Goal: Task Accomplishment & Management: Manage account settings

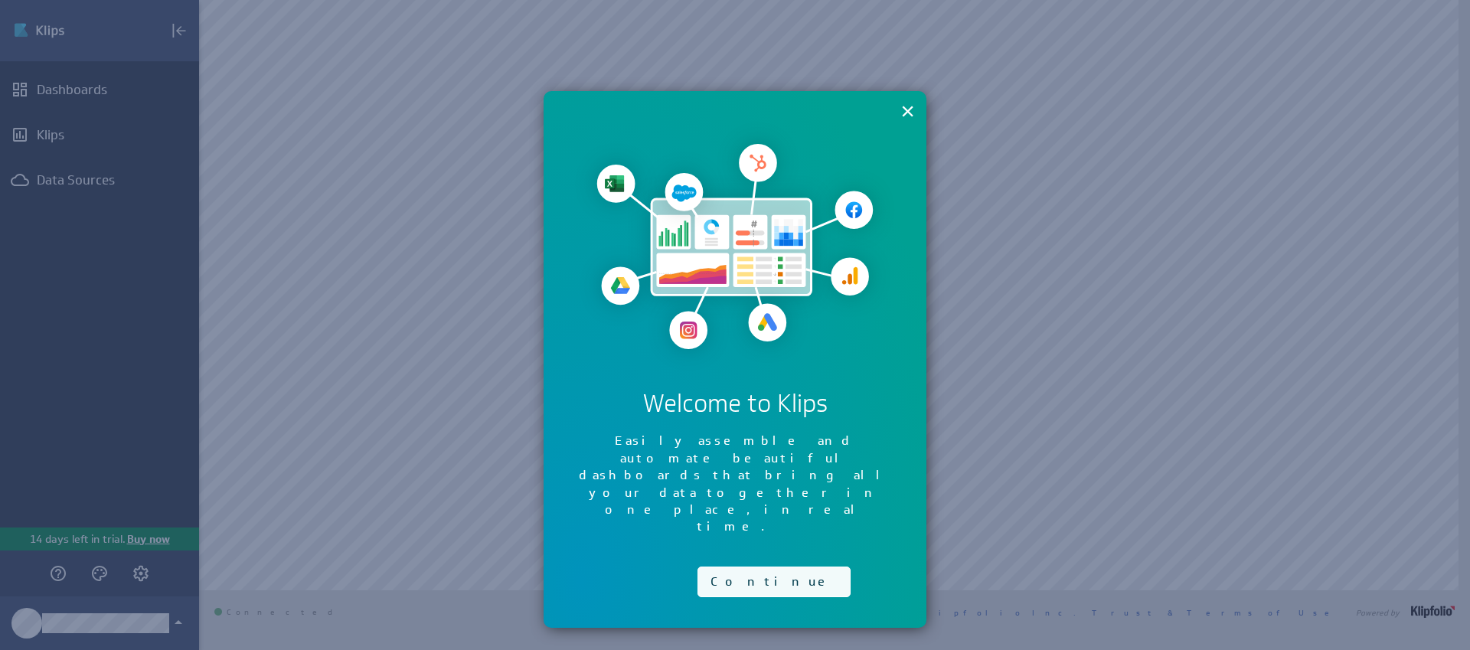
click at [737, 567] on button "Continue" at bounding box center [773, 582] width 153 height 31
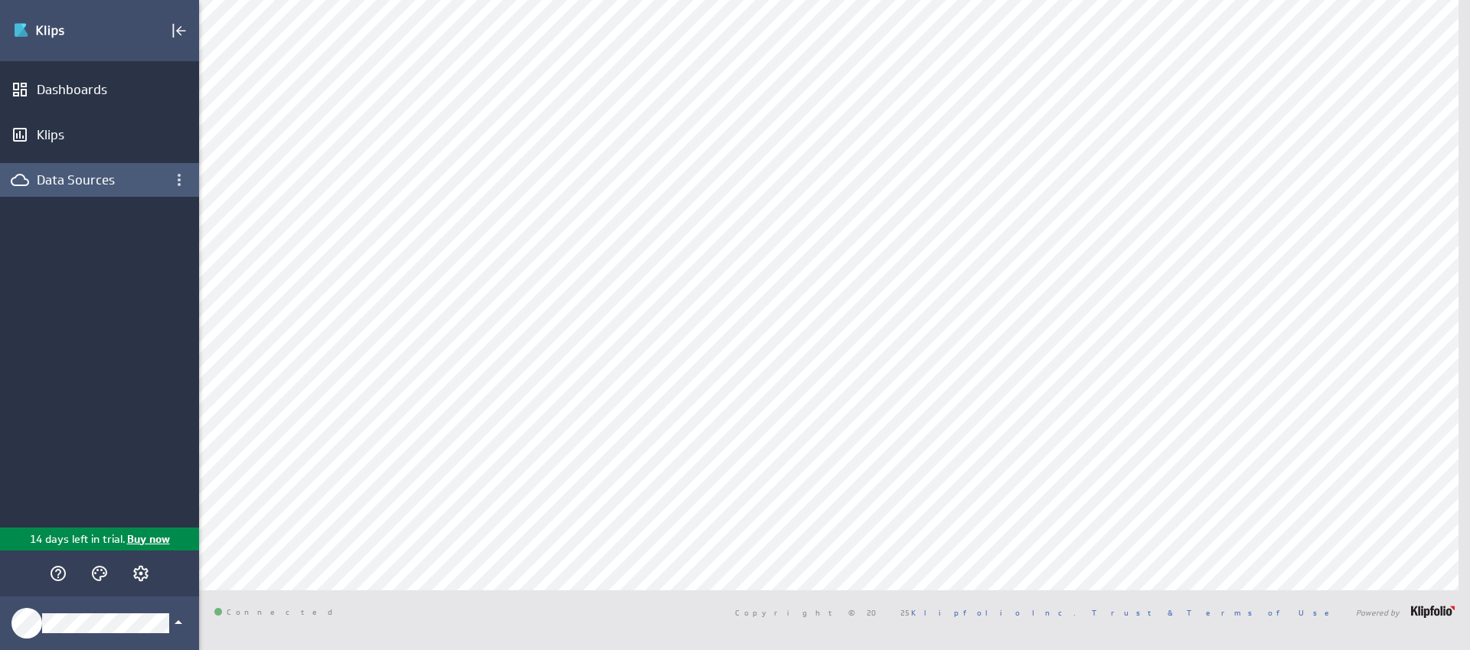
click at [86, 174] on div "Data Sources" at bounding box center [100, 180] width 126 height 17
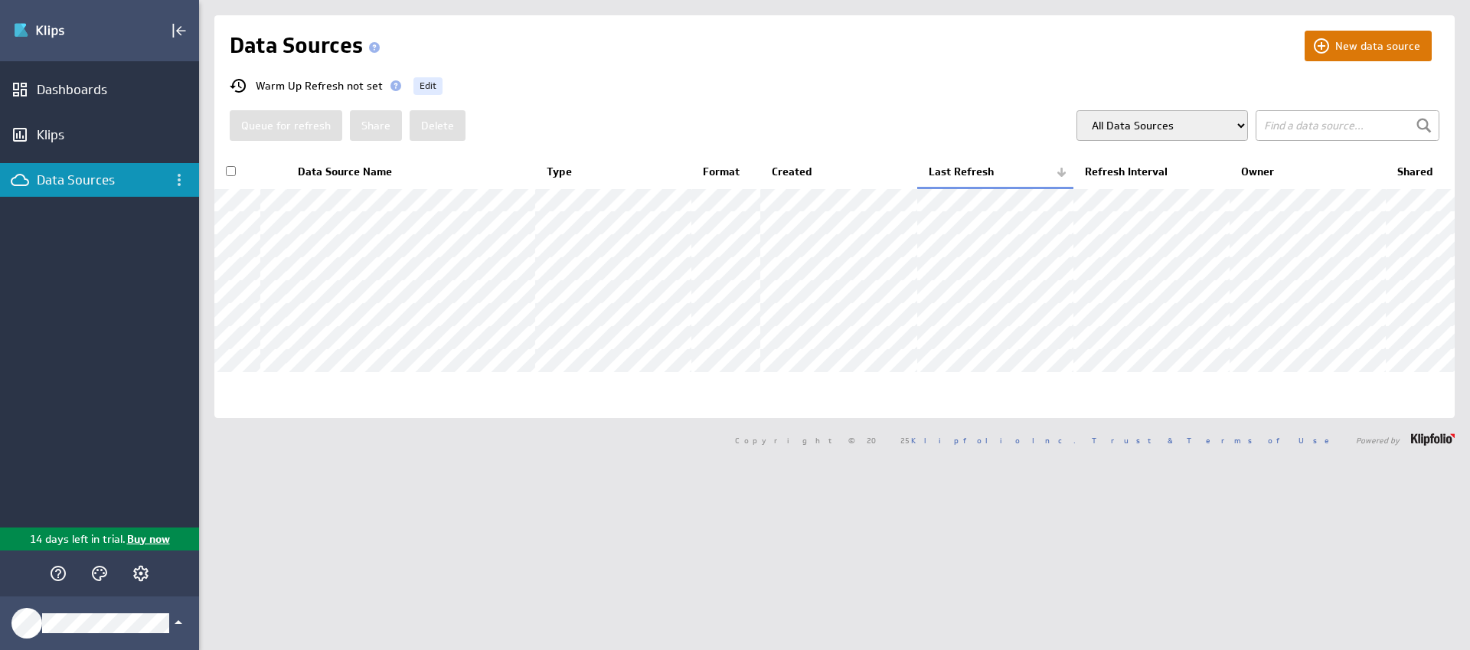
click at [1366, 45] on button "New data source" at bounding box center [1368, 46] width 127 height 31
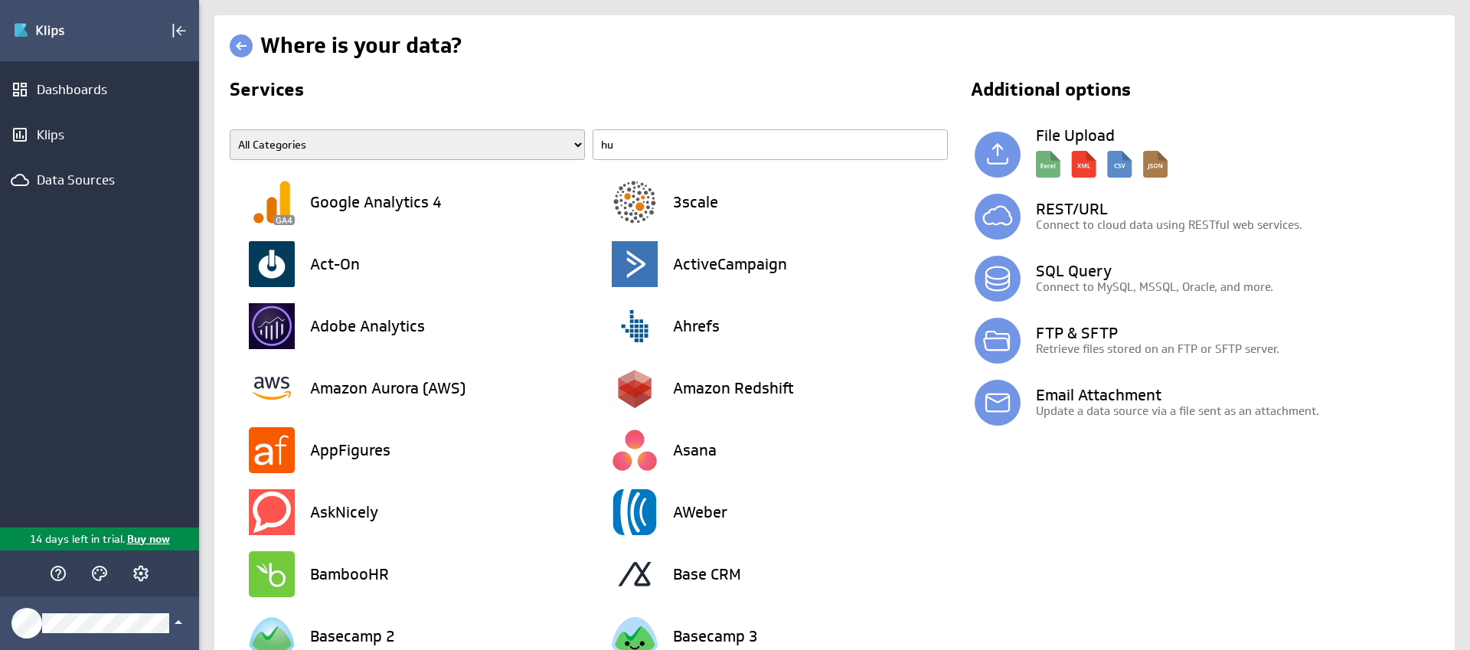
type input "hub"
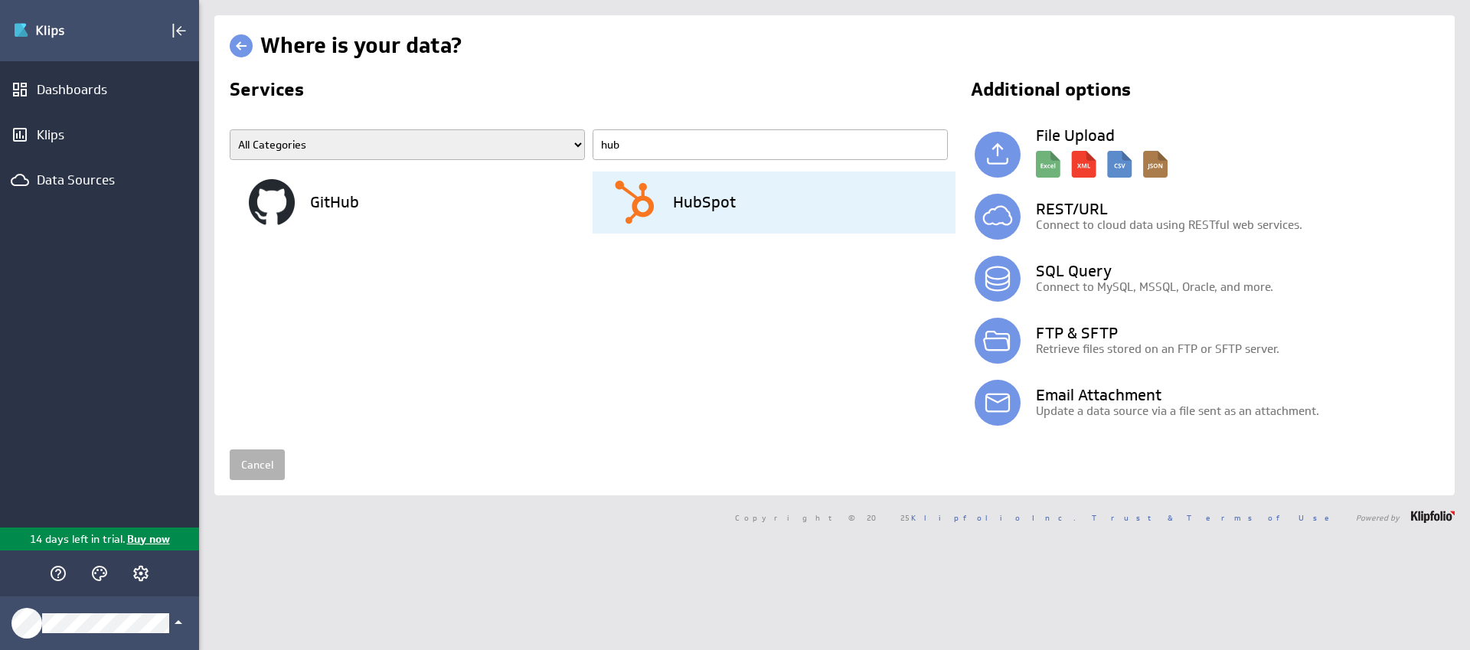
click at [714, 214] on div "HubSpot" at bounding box center [784, 203] width 344 height 62
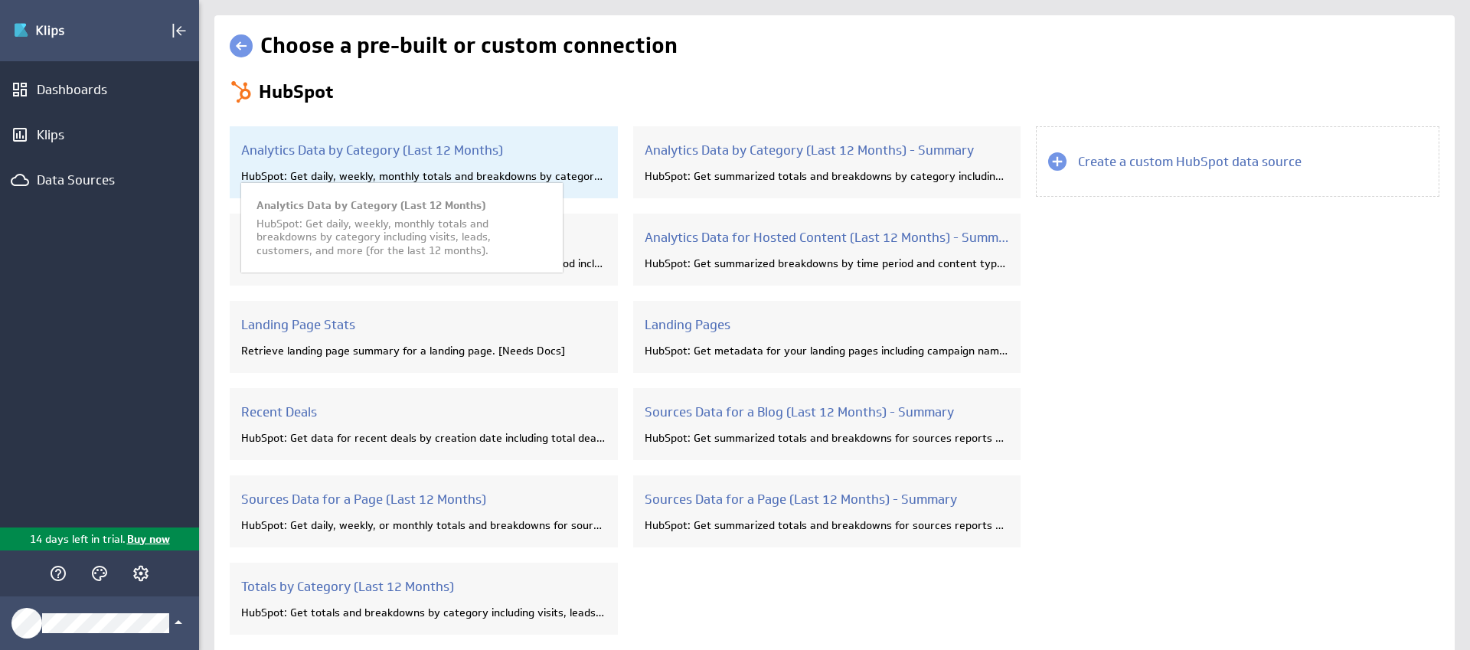
click at [385, 170] on div "HubSpot: Get daily, weekly, monthly totals and breakdowns by category including…" at bounding box center [423, 176] width 365 height 14
click at [406, 148] on h3 "Analytics Data by Category (Last 12 Months)" at bounding box center [423, 150] width 365 height 17
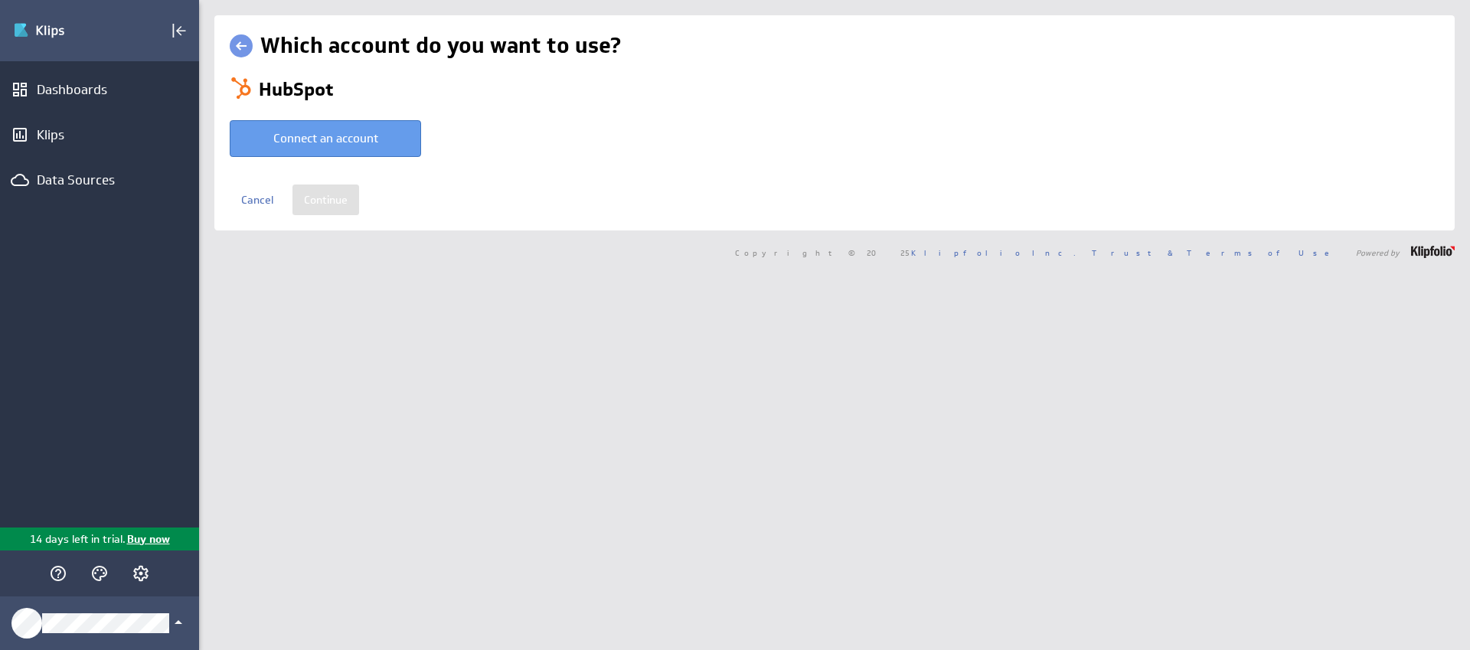
click at [374, 140] on button "Connect an account" at bounding box center [325, 138] width 191 height 37
type input "Jake @ HubSpot created Sep 26, 2025 at 7:51 PM EDT"
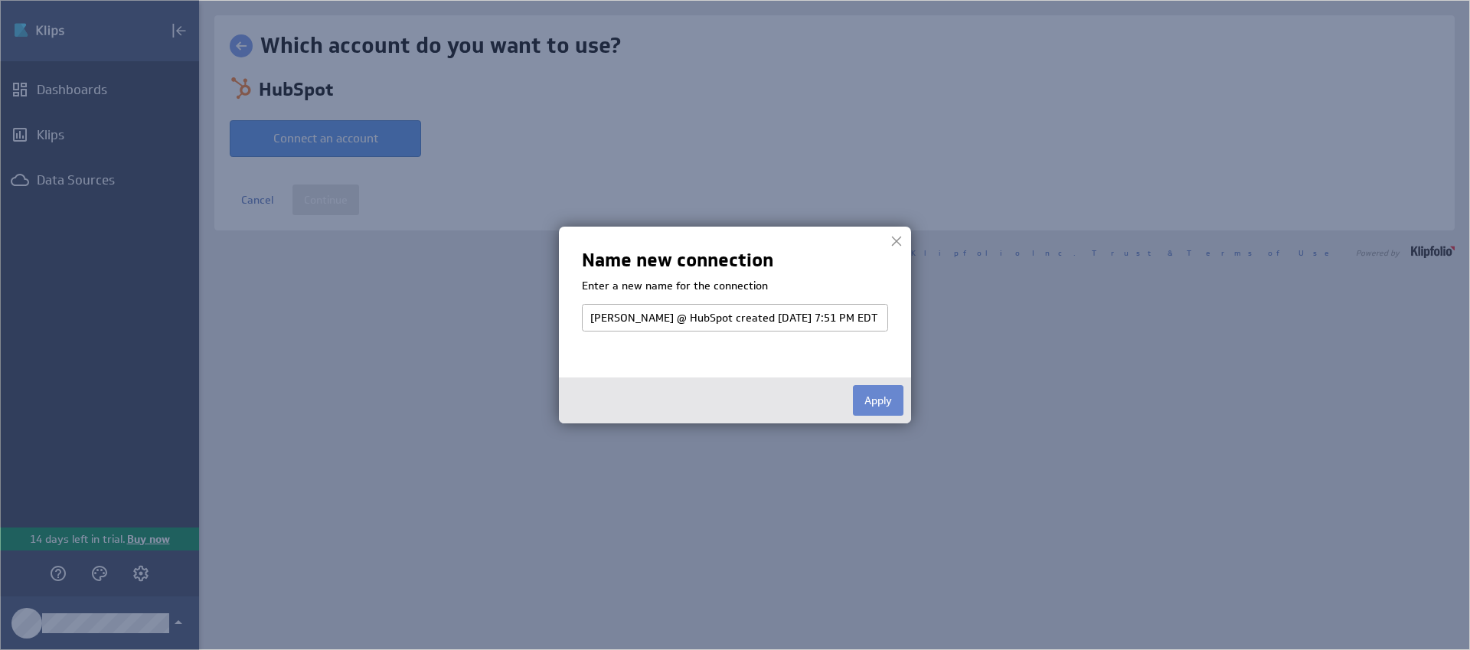
click at [871, 398] on button "Apply" at bounding box center [878, 400] width 51 height 31
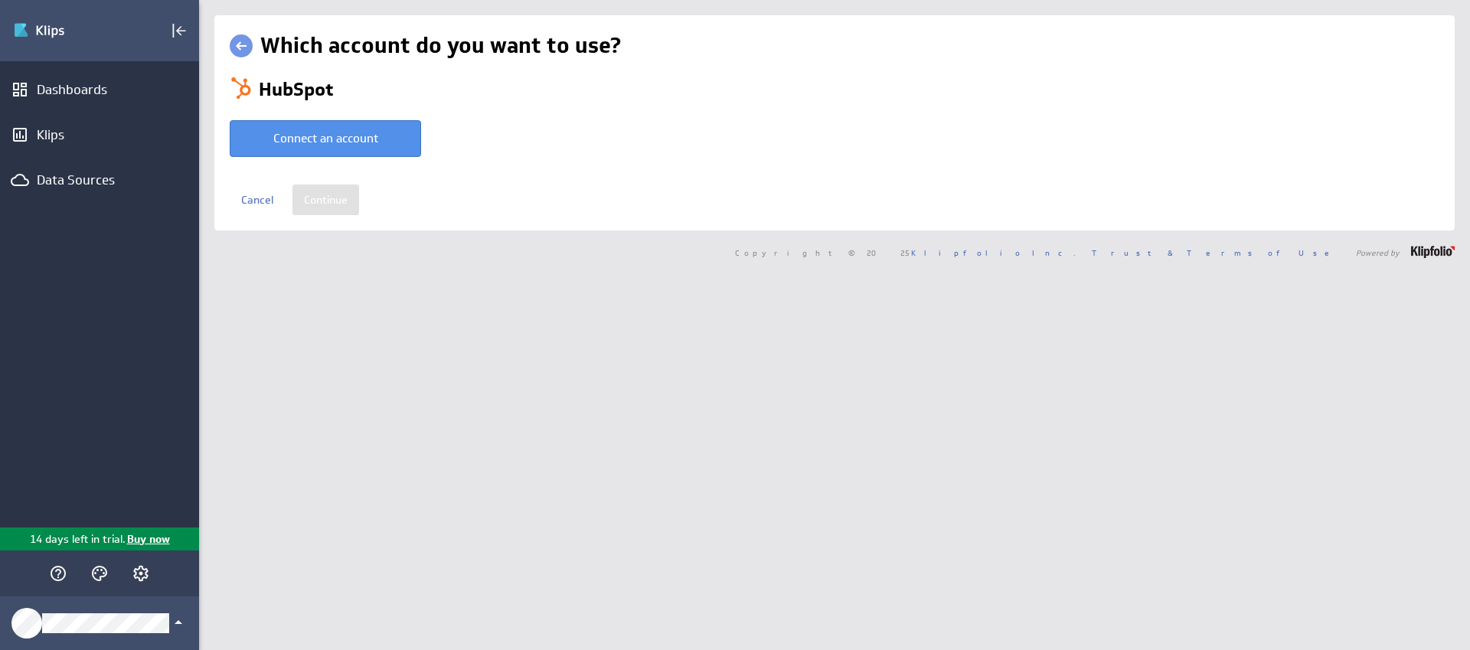
select select "7d4a1b23f28deccc4a91a62f525a48de"
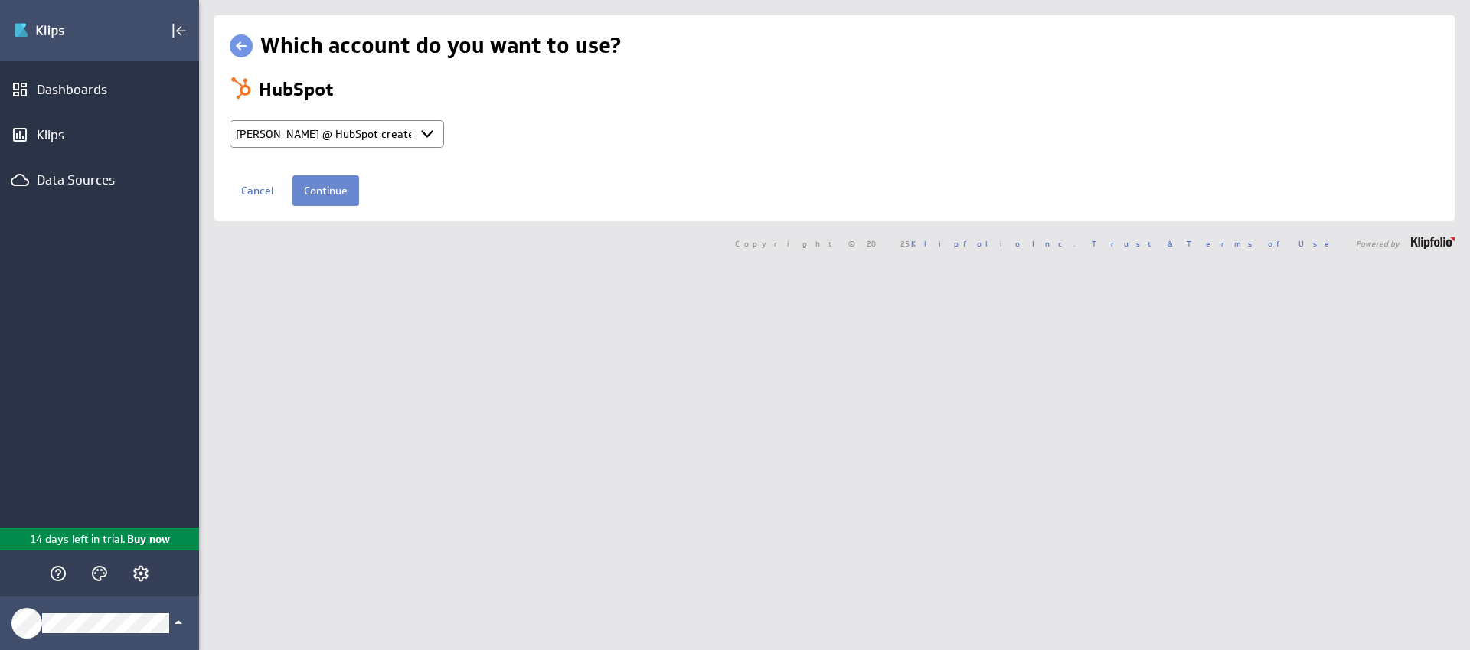
click at [328, 195] on input "Continue" at bounding box center [325, 190] width 67 height 31
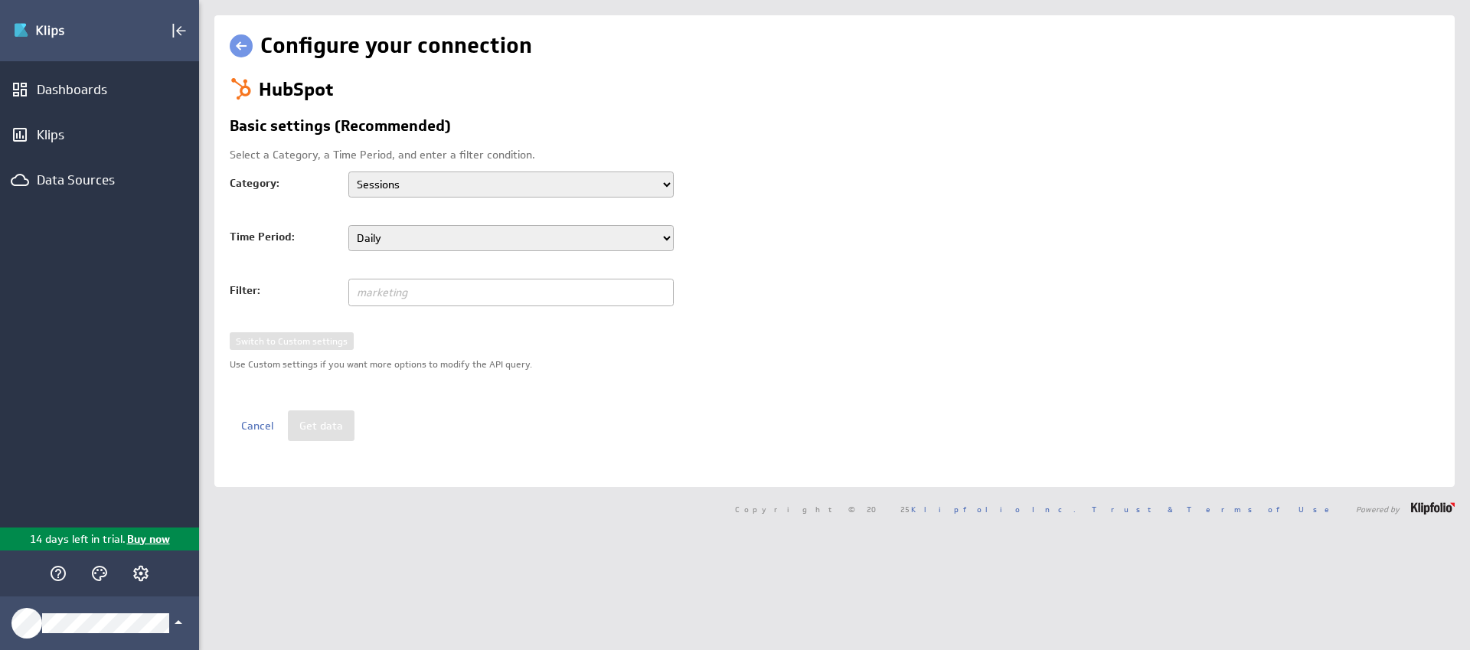
click at [420, 188] on select "Sessions Traffic Source Geographic Location UTM - Campaigns UTM - Contents UTM …" at bounding box center [510, 185] width 325 height 26
click at [501, 239] on select "Daily Weekly Monthly" at bounding box center [510, 238] width 325 height 26
click at [619, 181] on select "Sessions Traffic Source Geographic Location UTM - Campaigns UTM - Contents UTM …" at bounding box center [510, 185] width 325 height 26
select select "utm-sources"
click at [348, 172] on select "Sessions Traffic Source Geographic Location UTM - Campaigns UTM - Contents UTM …" at bounding box center [510, 185] width 325 height 26
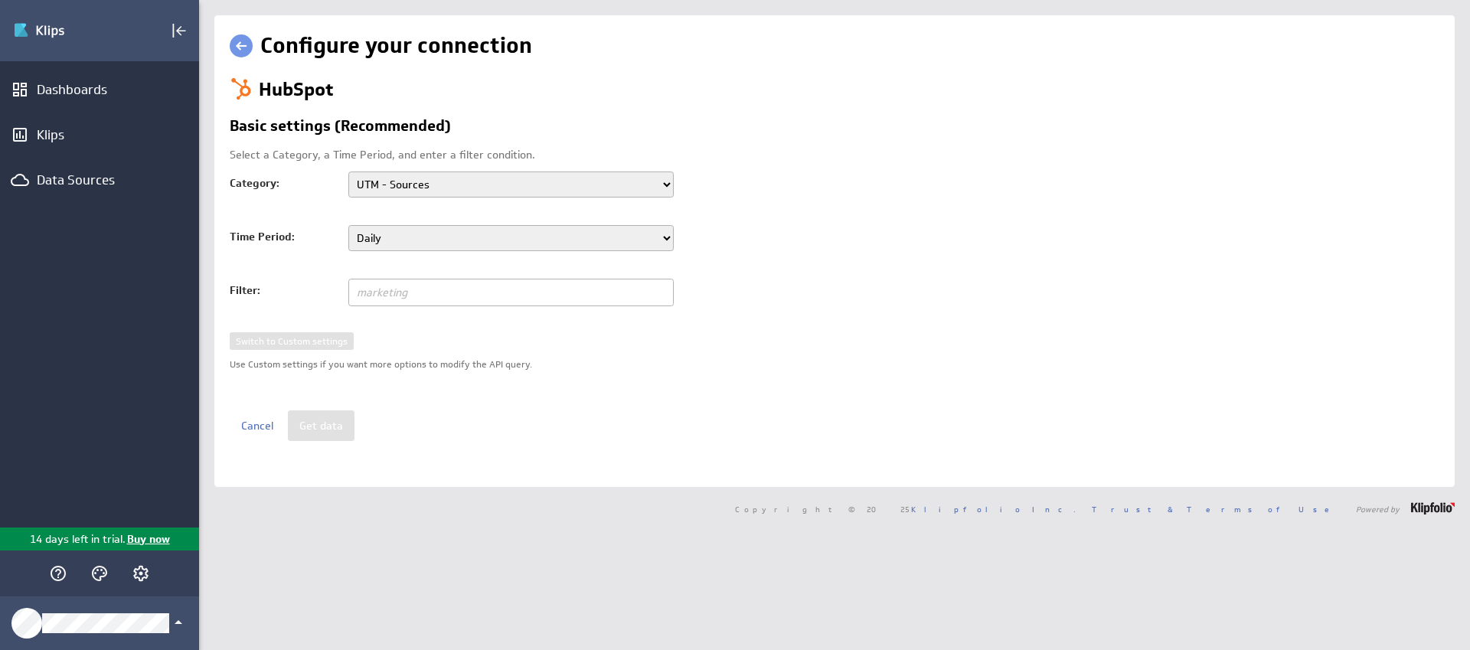
click at [469, 236] on select "Daily Weekly Monthly" at bounding box center [510, 238] width 325 height 26
click at [500, 289] on input "text" at bounding box center [510, 293] width 325 height 28
click at [475, 176] on select "Sessions Traffic Source Geographic Location UTM - Campaigns UTM - Contents UTM …" at bounding box center [510, 185] width 325 height 26
click at [543, 290] on input "text" at bounding box center [510, 293] width 325 height 28
type input "UTM - Sources"
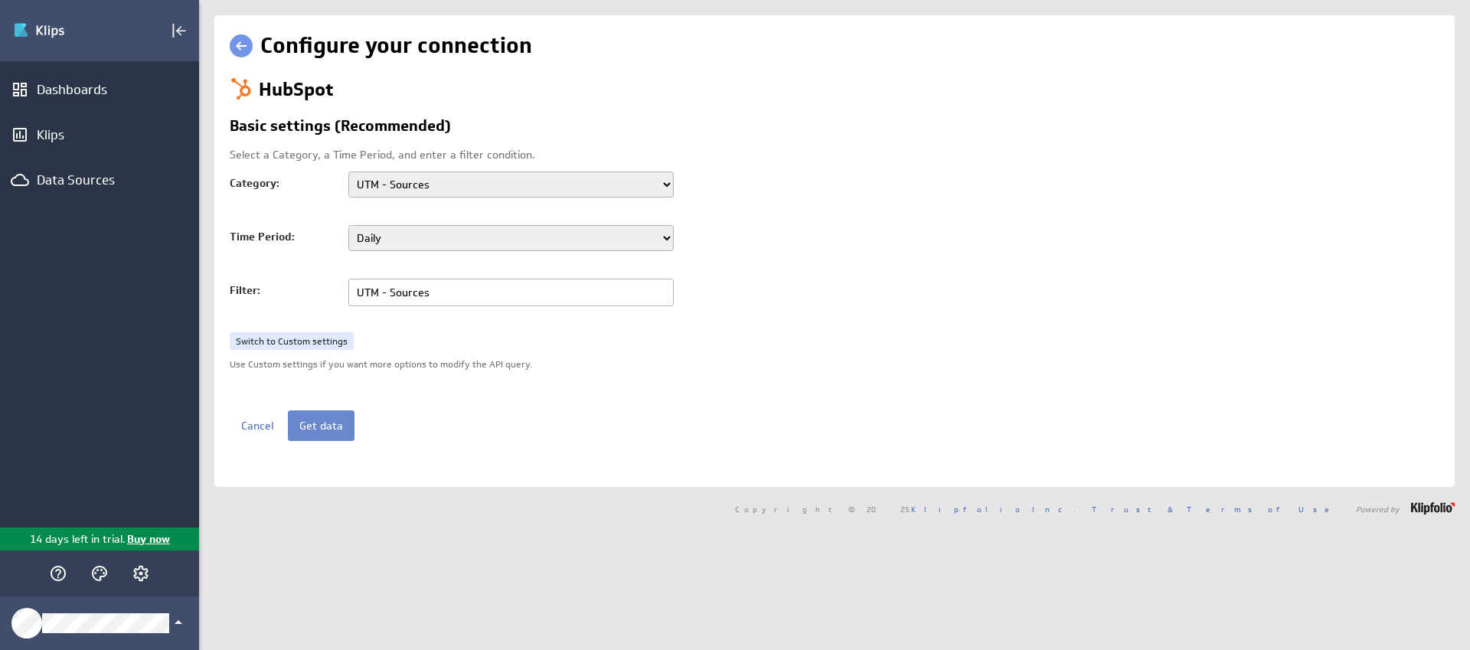
click at [324, 416] on button "Get data" at bounding box center [321, 425] width 67 height 31
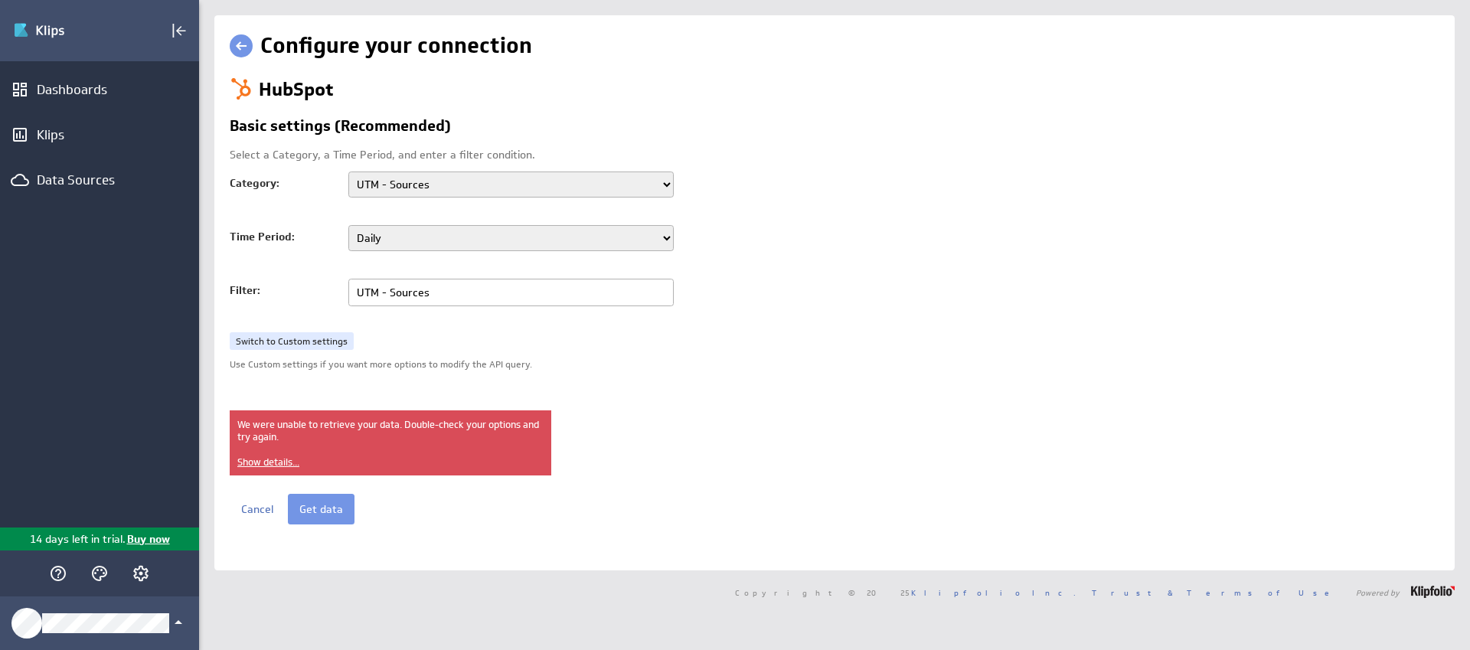
click at [1229, 165] on div "HubSpot Basic settings (Recommended) Select a Category, a Time Period, and ente…" at bounding box center [835, 301] width 1210 height 448
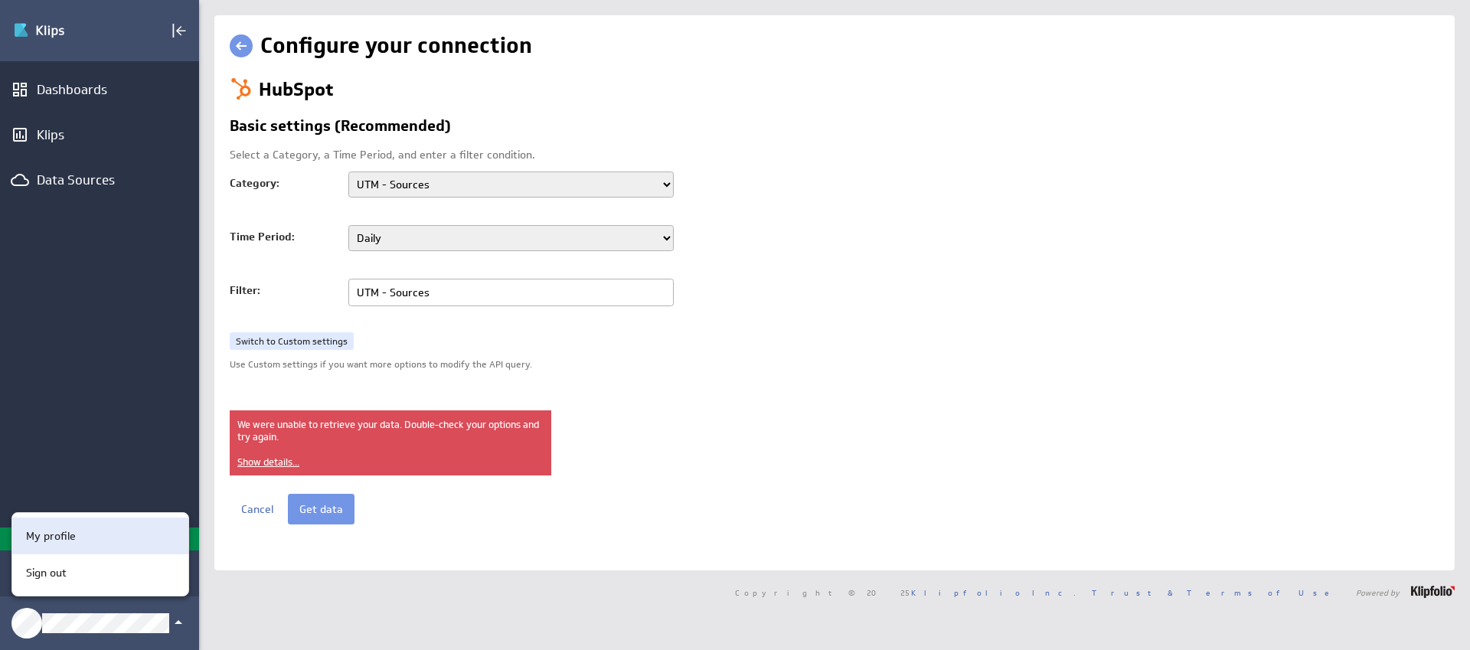
click at [67, 534] on p "My profile" at bounding box center [51, 536] width 50 height 16
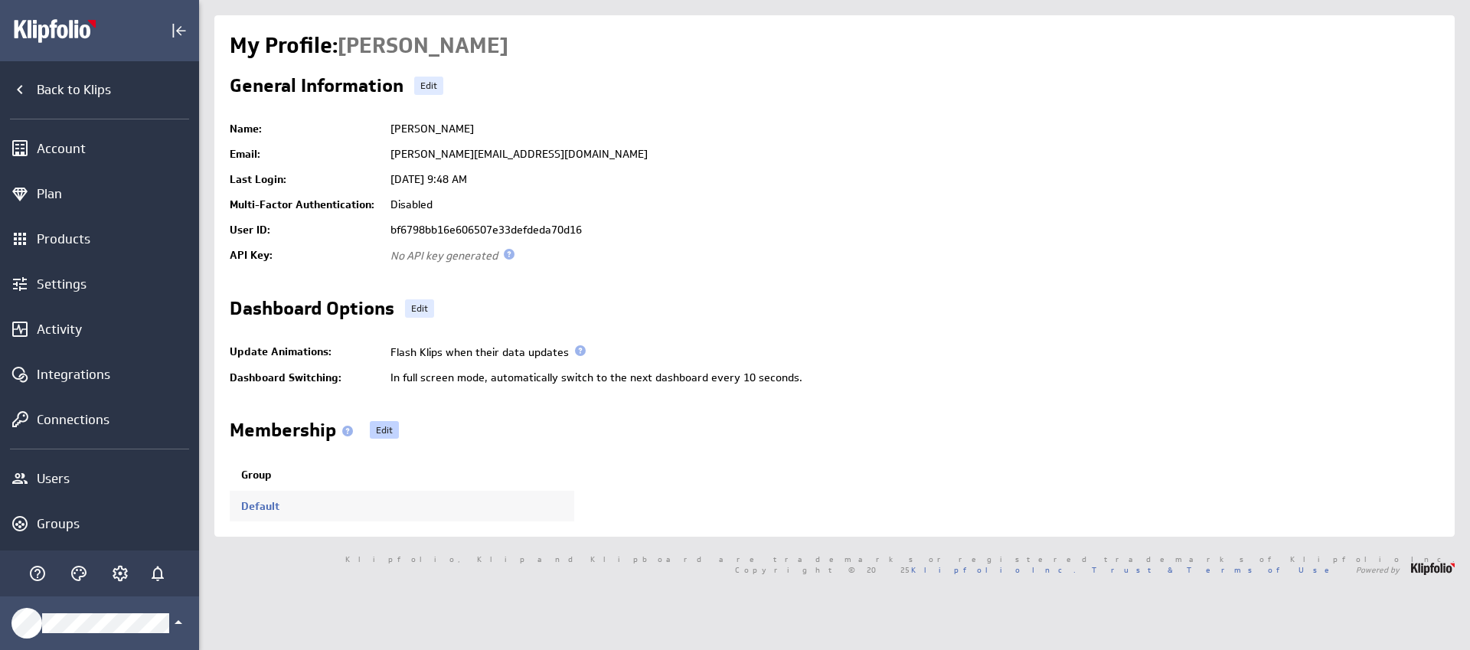
click at [384, 431] on link "Edit" at bounding box center [384, 430] width 29 height 18
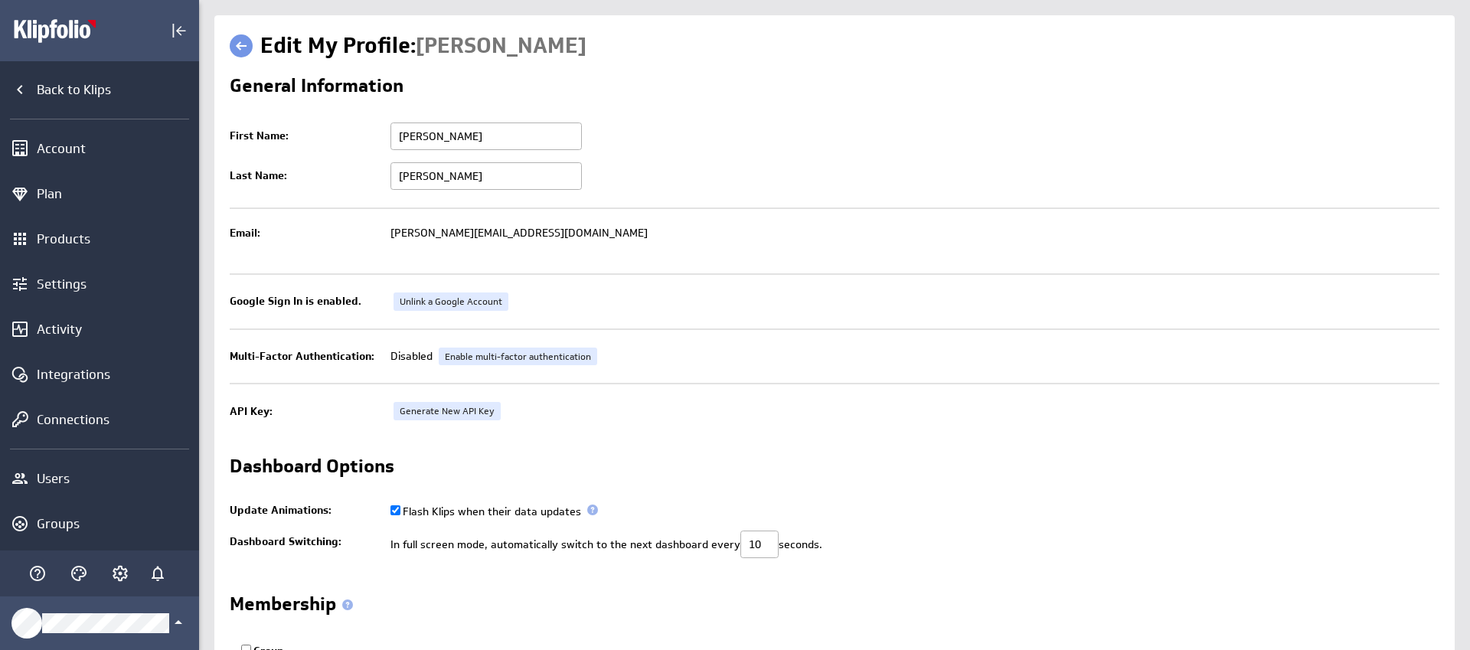
scroll to position [168, 0]
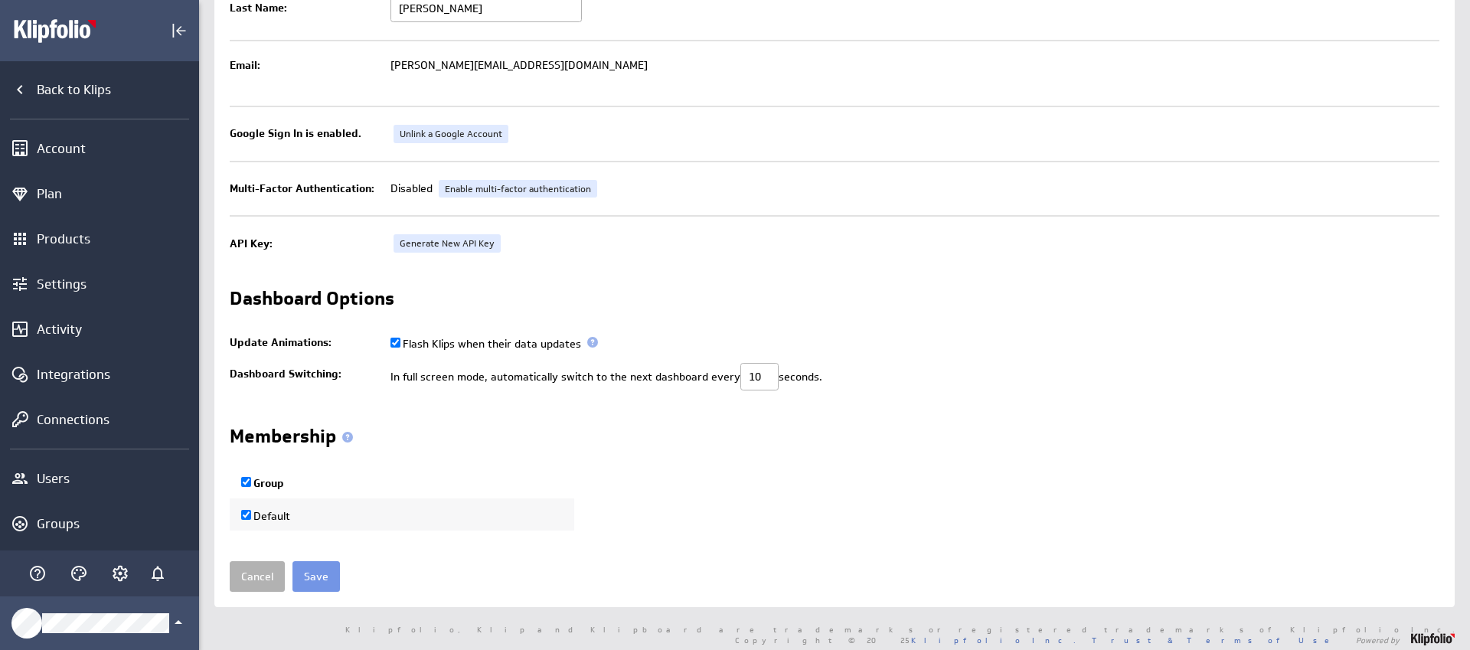
checkbox input "true"
click at [259, 576] on link "Cancel" at bounding box center [257, 576] width 55 height 31
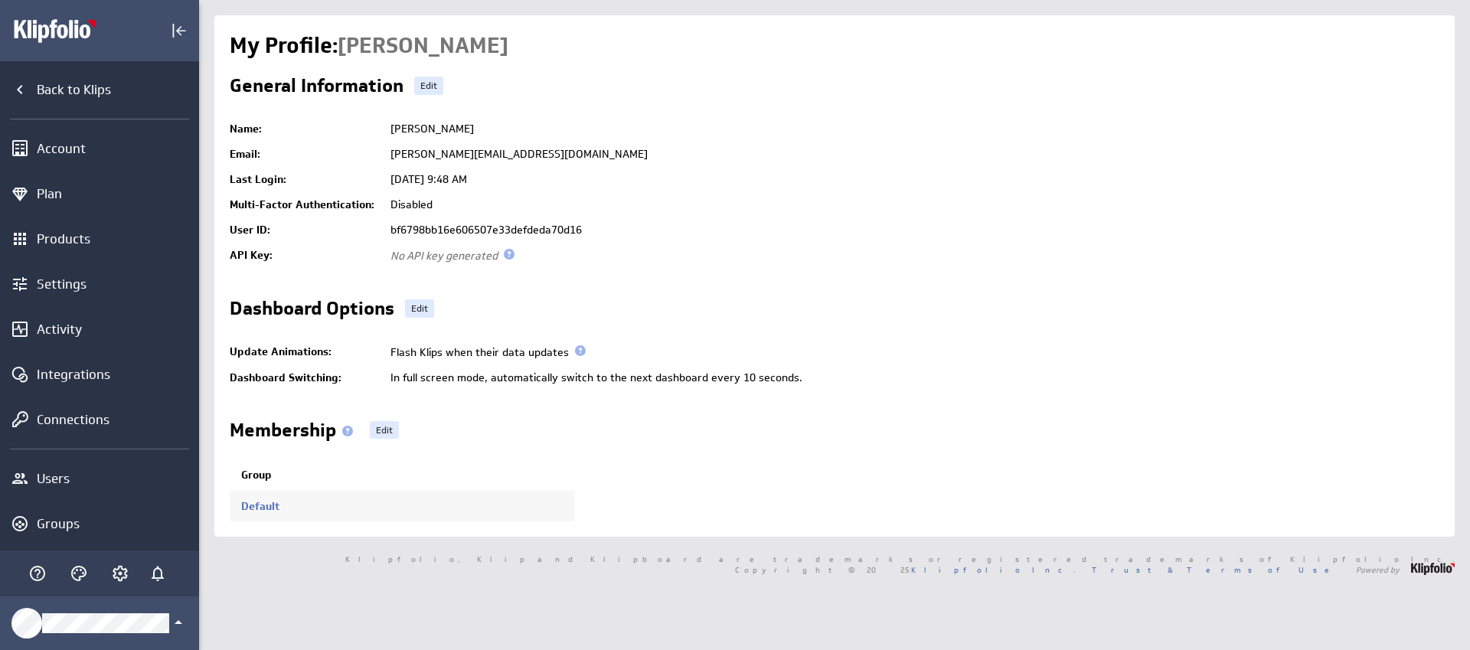
click at [348, 430] on span at bounding box center [347, 431] width 11 height 11
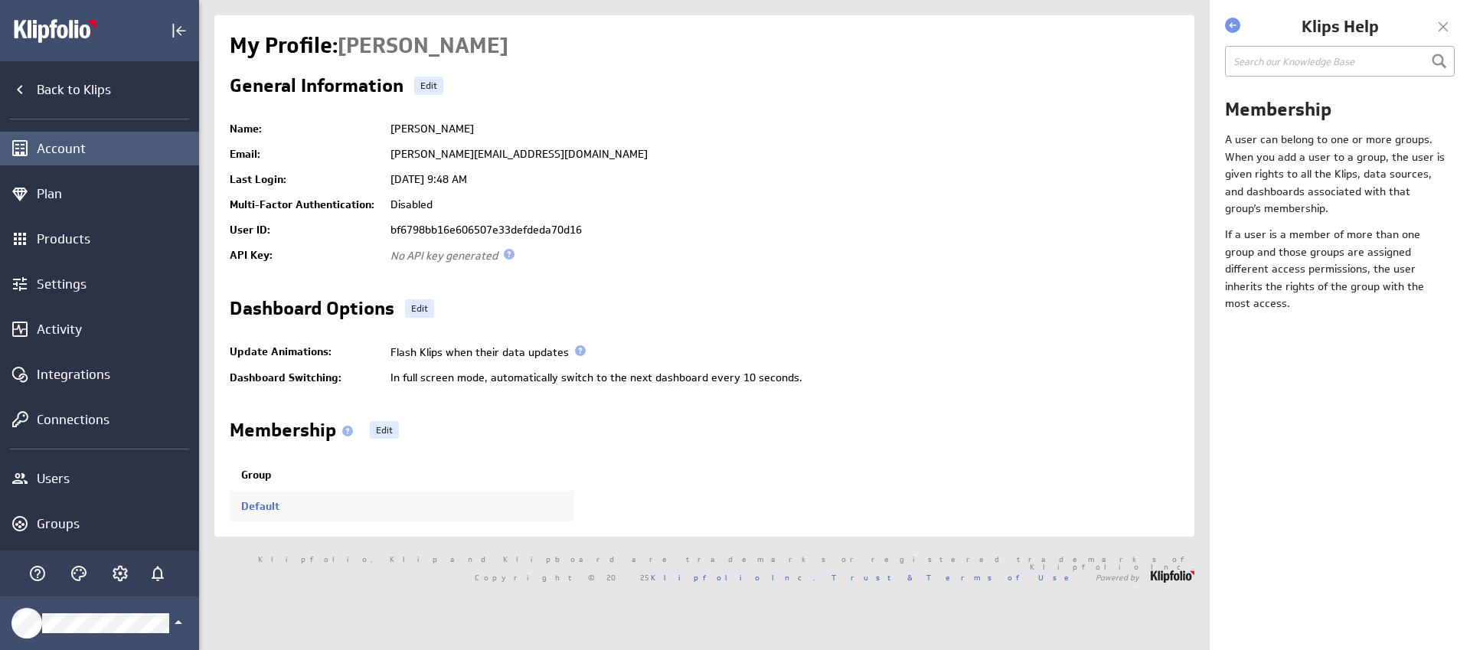
click at [79, 151] on div "Account" at bounding box center [116, 148] width 158 height 17
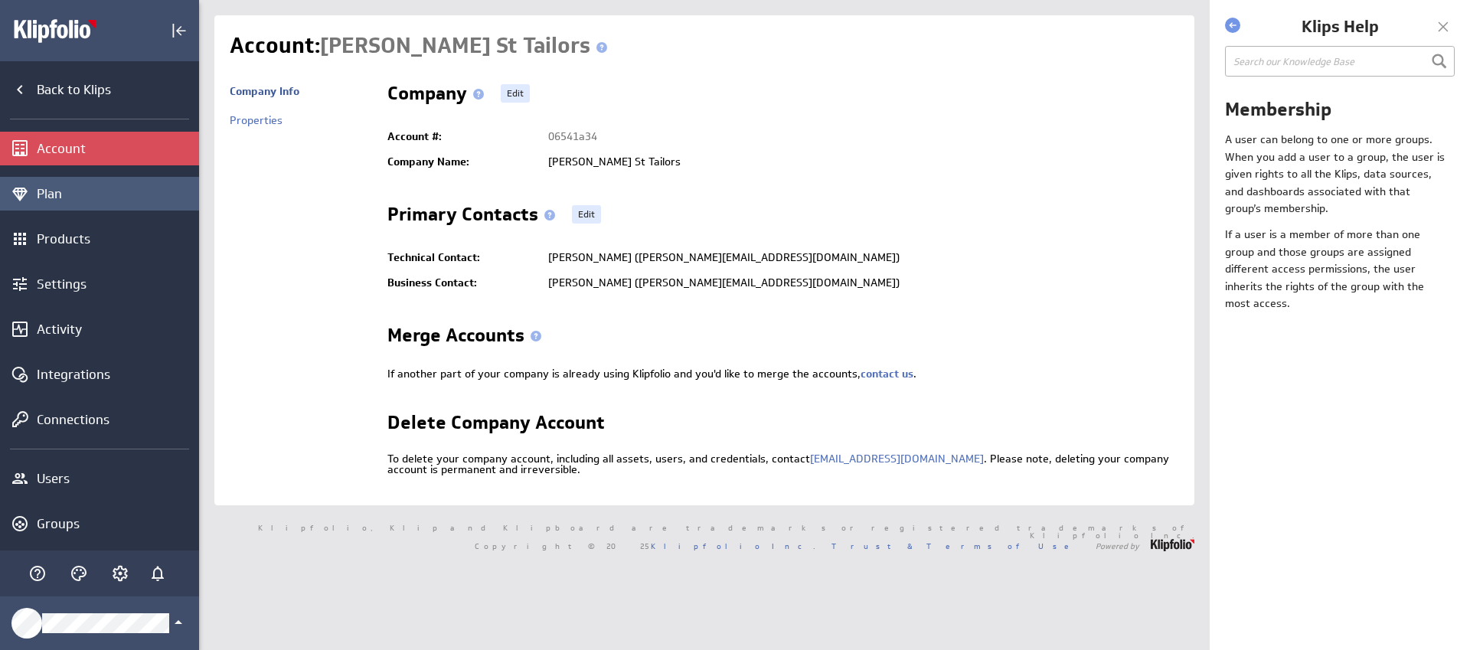
click at [60, 188] on div "Plan" at bounding box center [116, 193] width 158 height 17
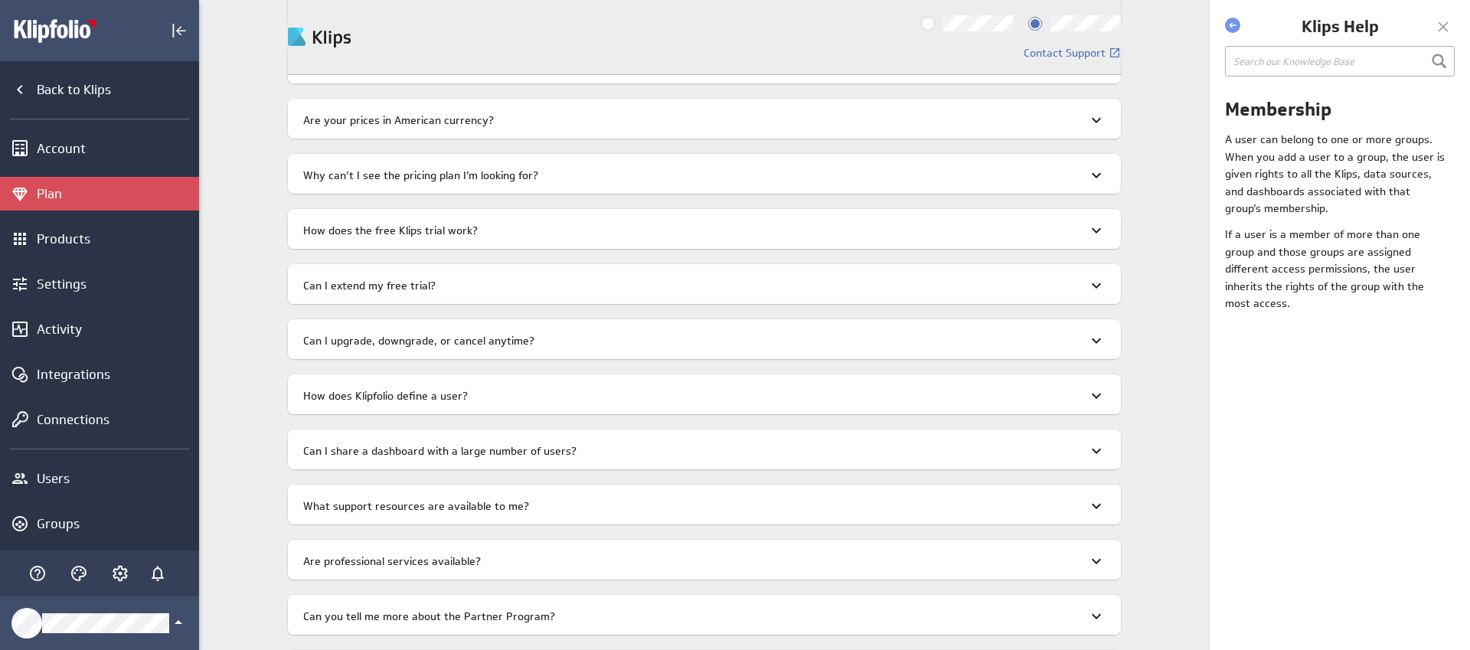
scroll to position [1982, 0]
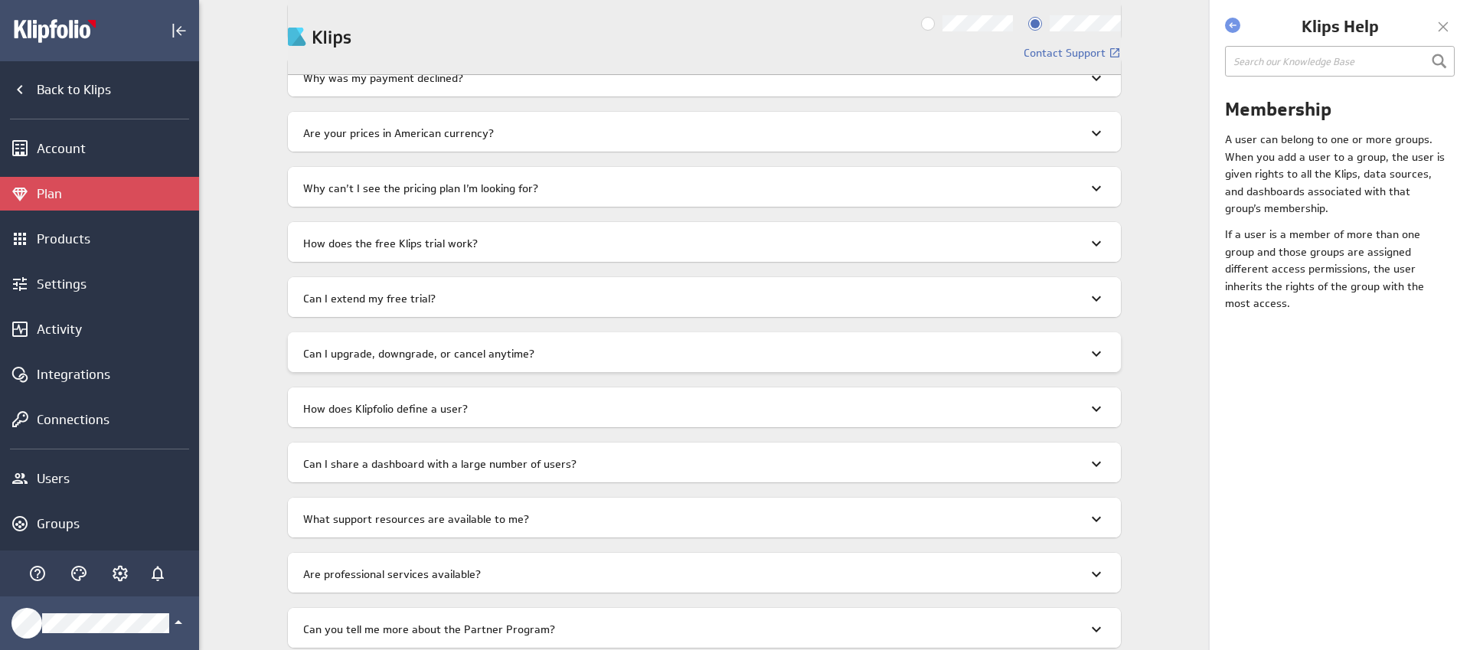
click at [582, 355] on div "Can I upgrade, downgrade, or cancel anytime?" at bounding box center [704, 352] width 833 height 40
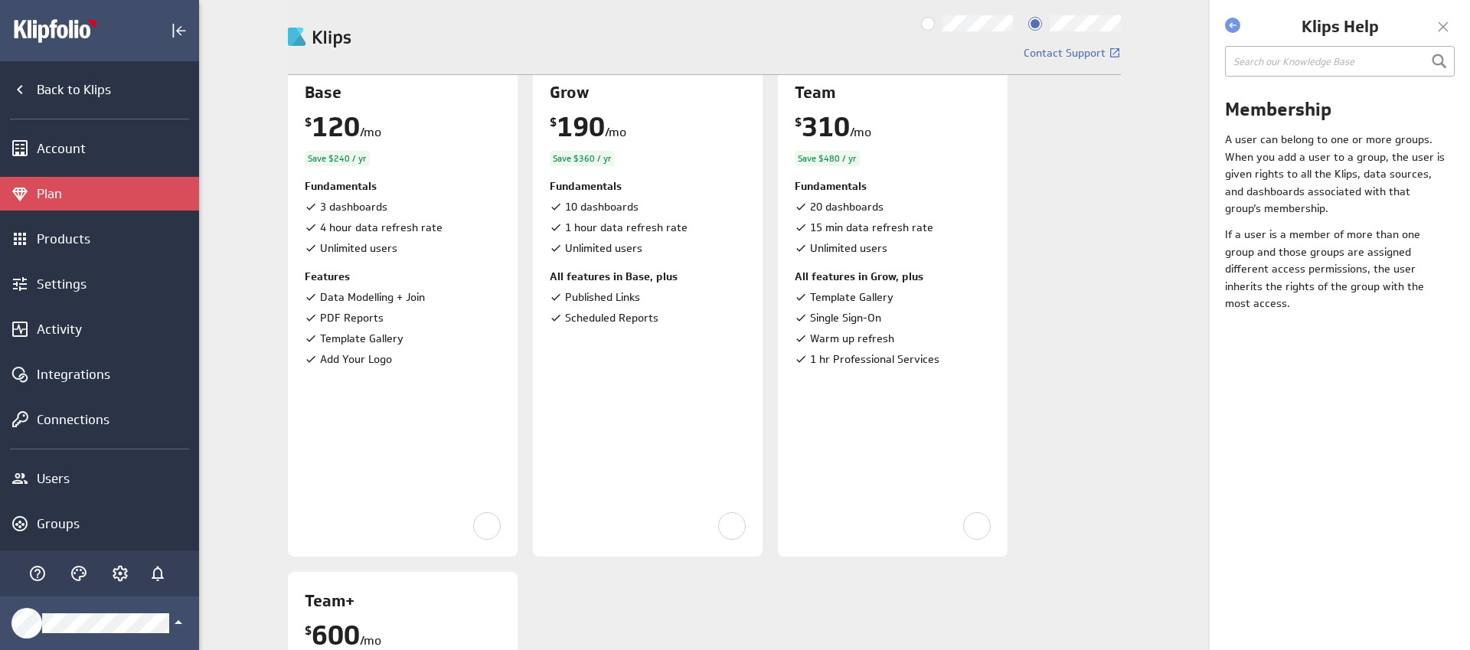
scroll to position [35, 0]
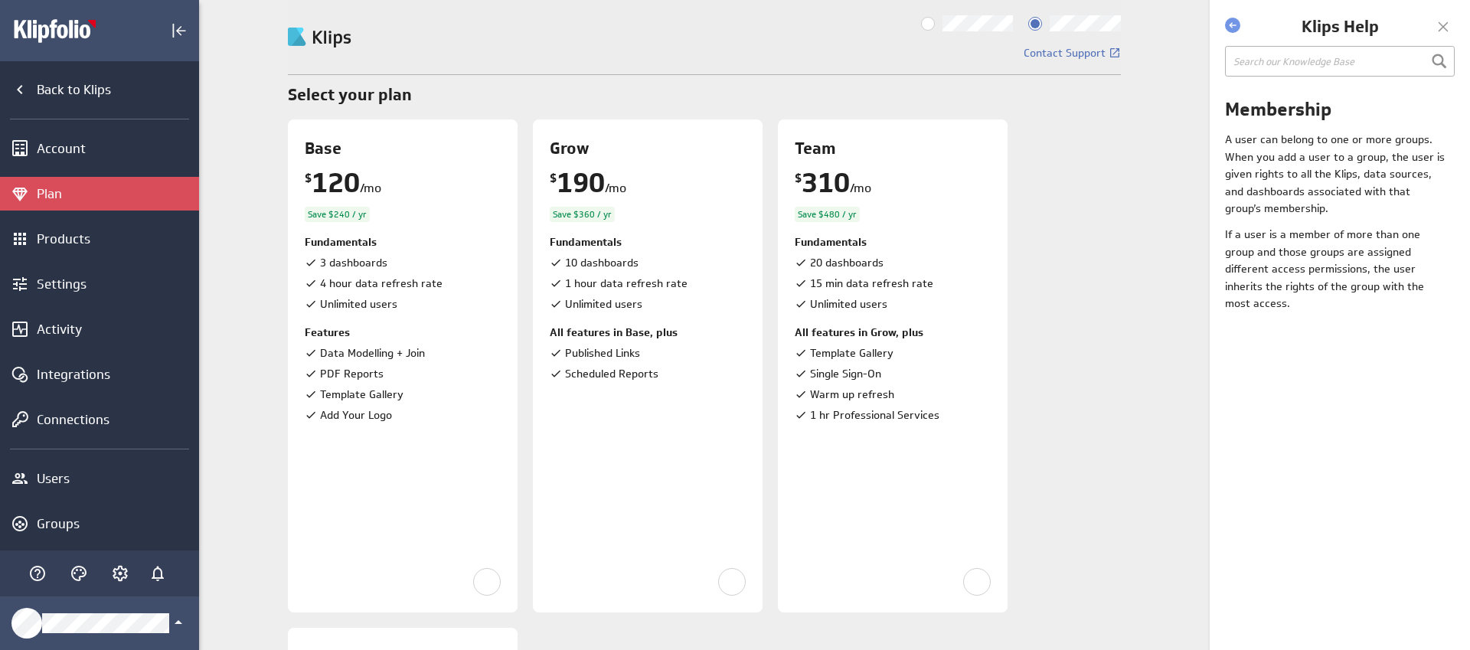
click at [0, 0] on input "Billed monthly" at bounding box center [0, 0] width 0 height 0
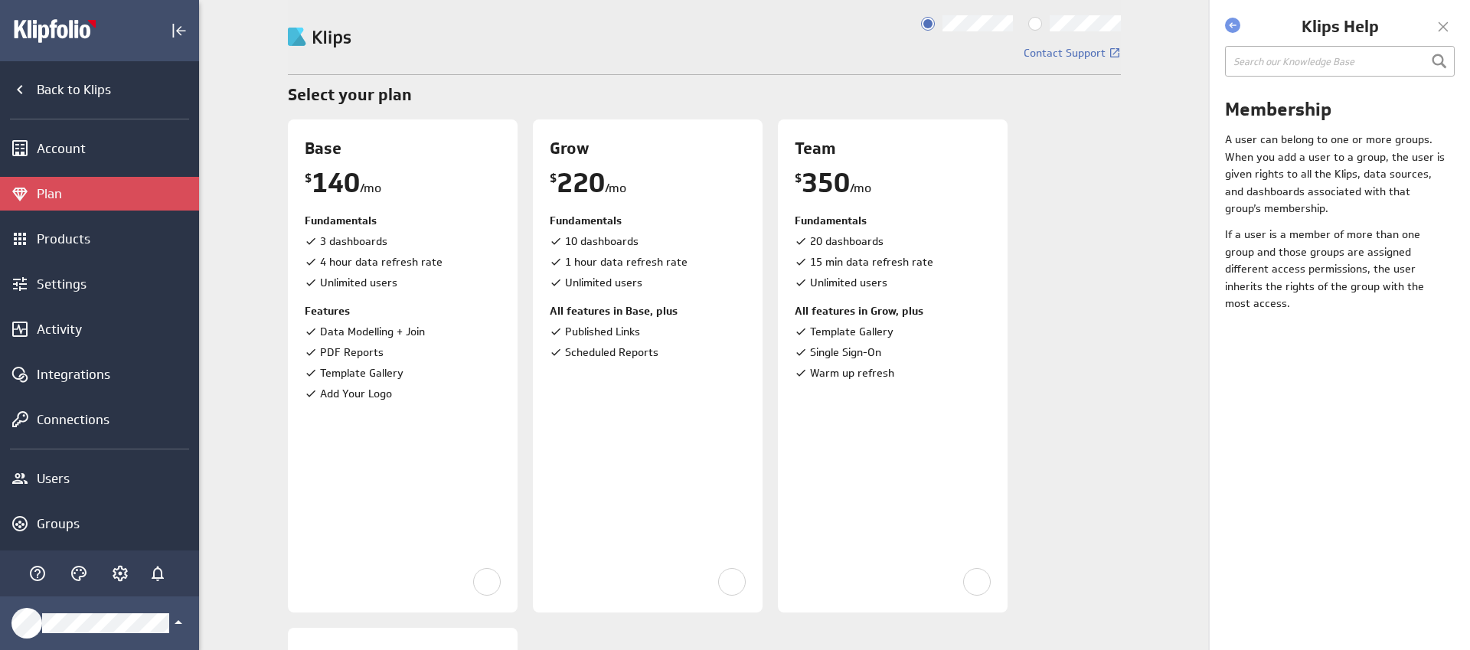
click at [0, 0] on input "Billed annually" at bounding box center [0, 0] width 0 height 0
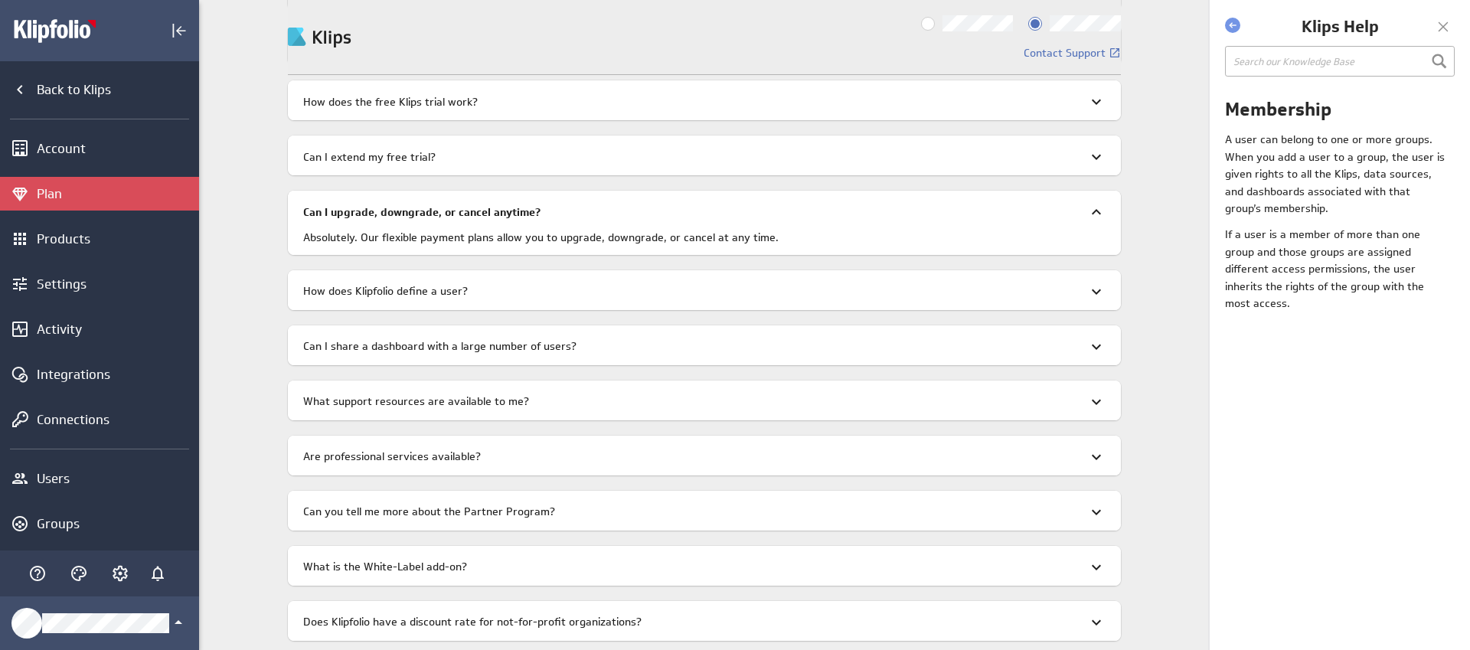
scroll to position [2153, 0]
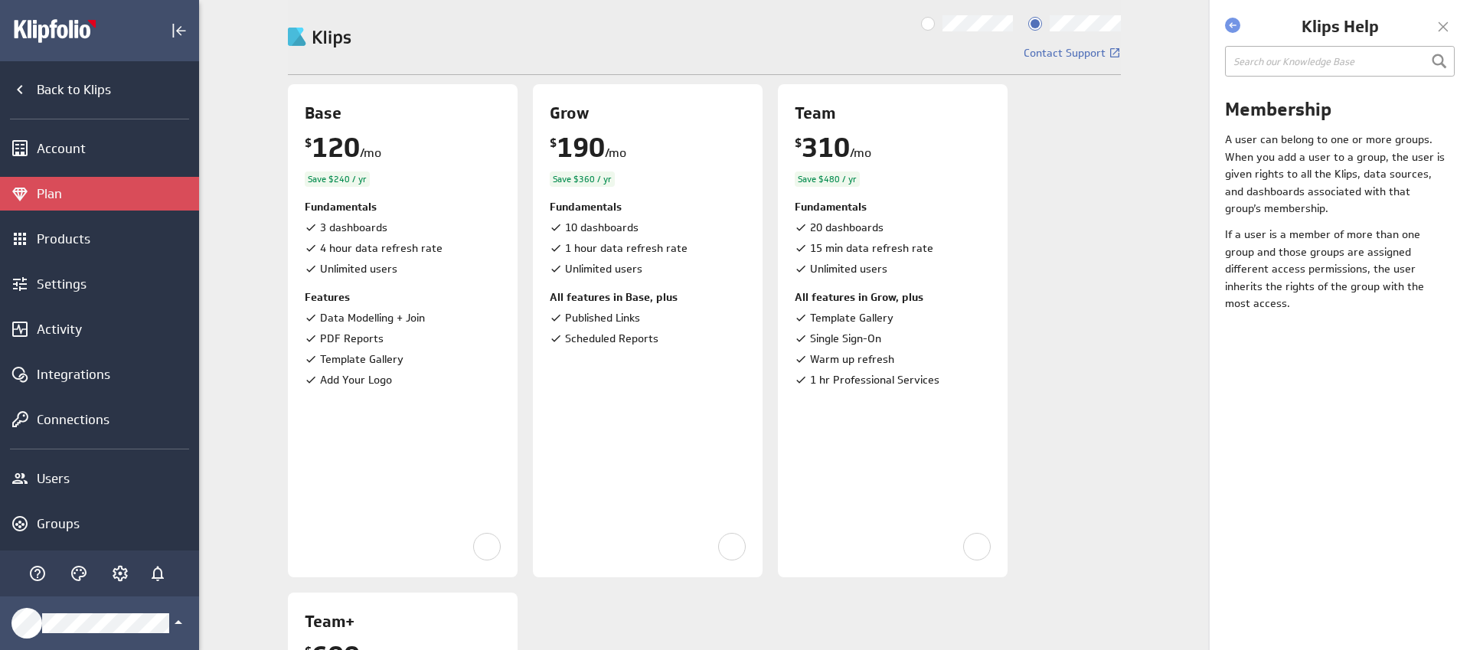
scroll to position [24, 0]
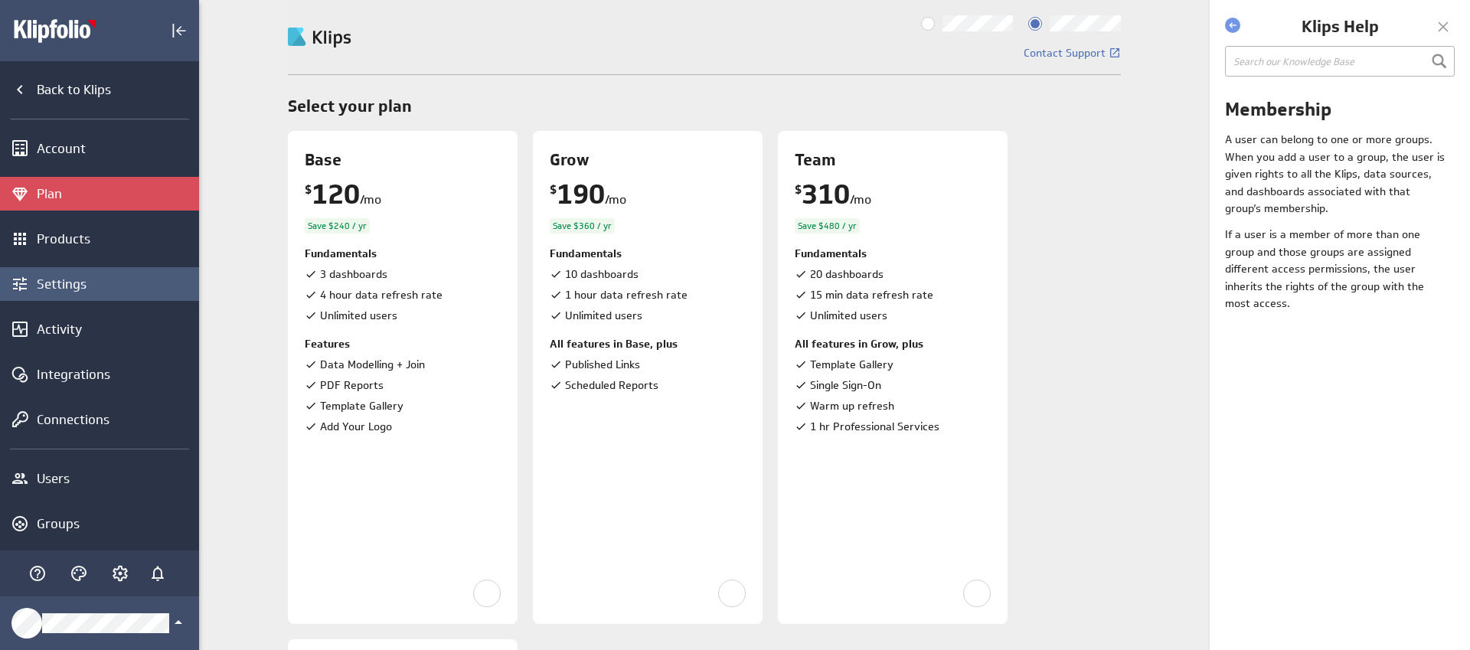
click at [60, 276] on div "Settings" at bounding box center [116, 284] width 158 height 17
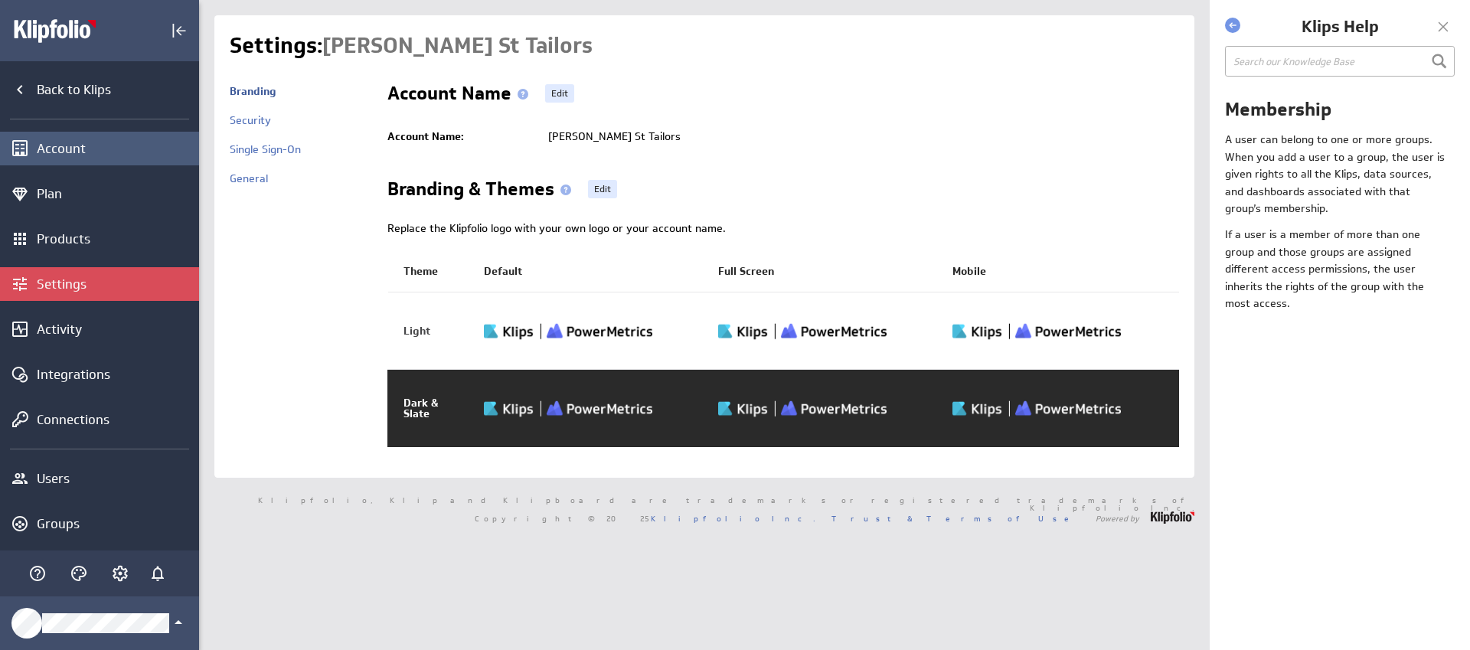
click at [80, 149] on div "Account" at bounding box center [116, 148] width 158 height 17
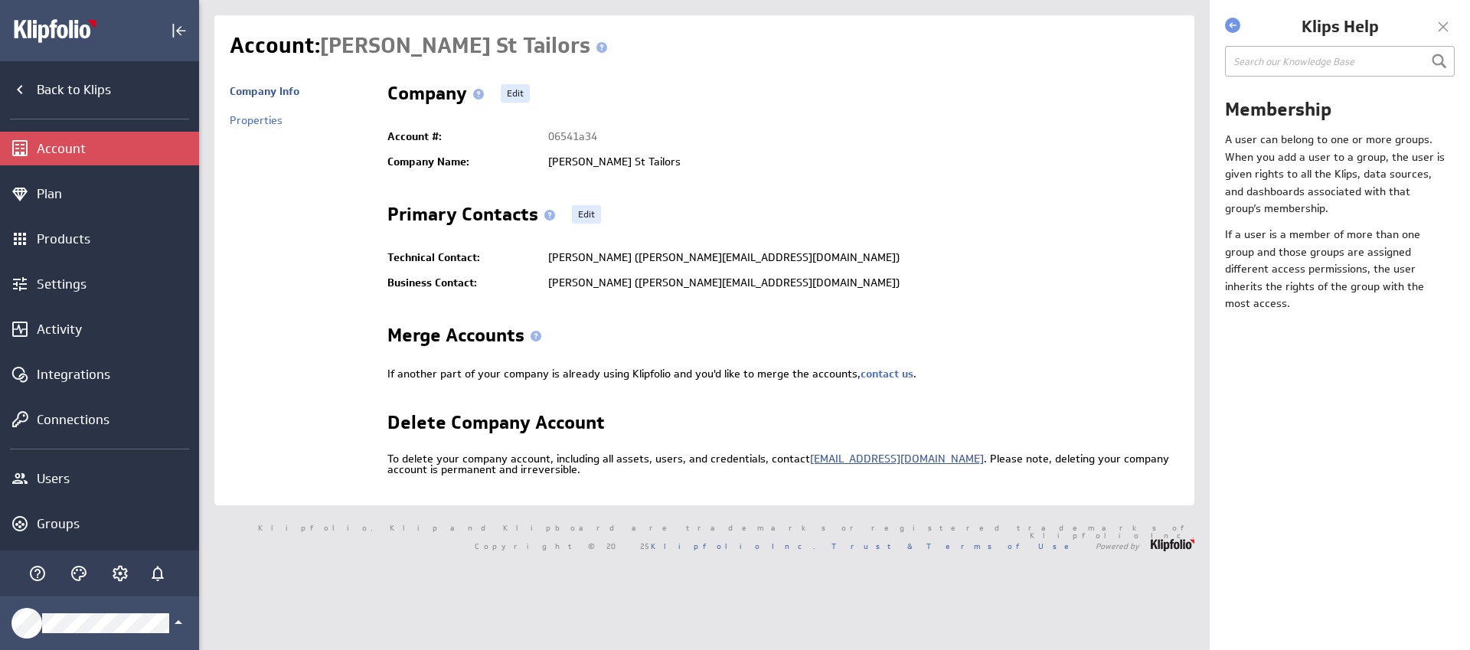
click at [833, 456] on link "[EMAIL_ADDRESS][DOMAIN_NAME]" at bounding box center [897, 459] width 174 height 14
